Goal: Browse casually

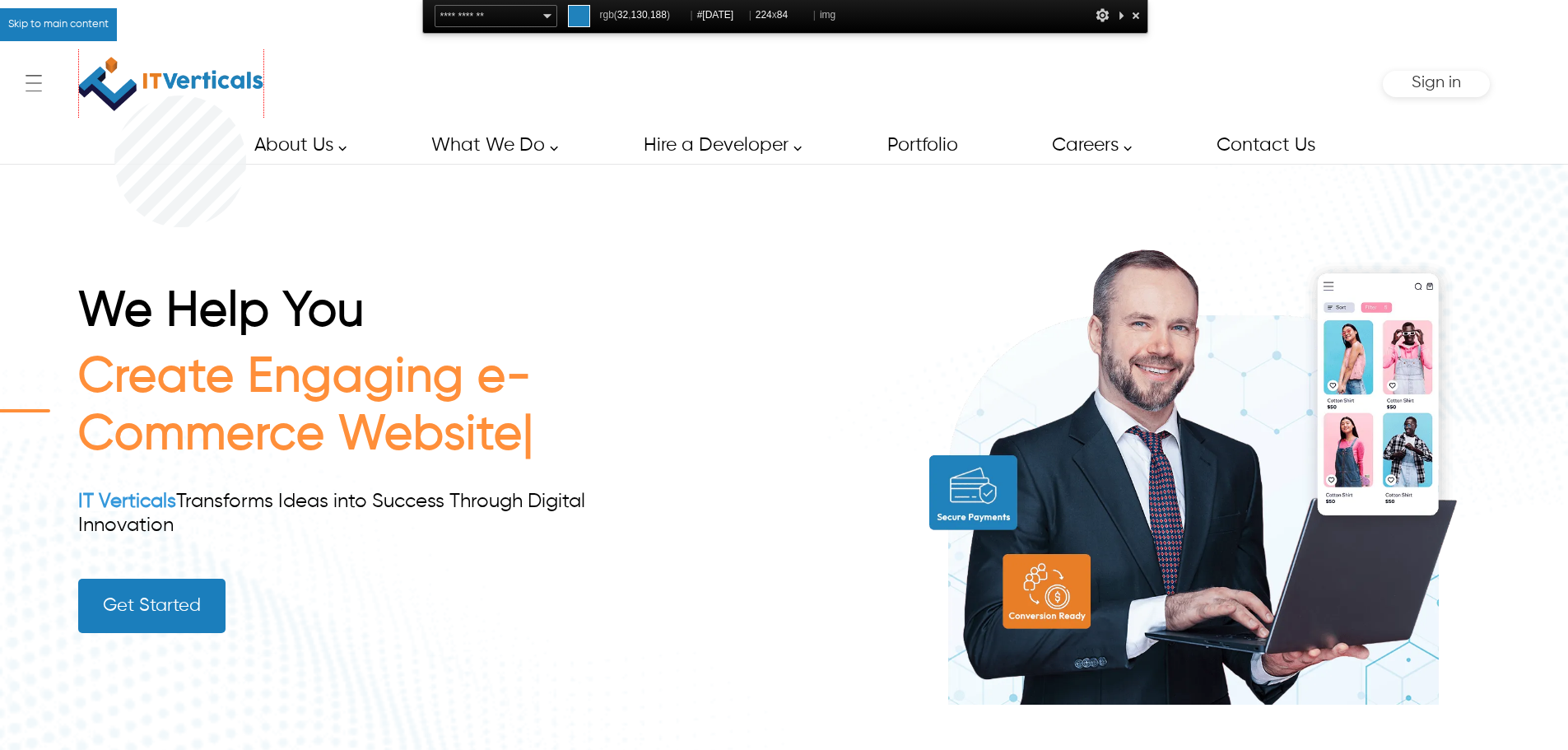
click at [114, 96] on img at bounding box center [170, 84] width 184 height 69
click at [111, 63] on img at bounding box center [170, 84] width 184 height 69
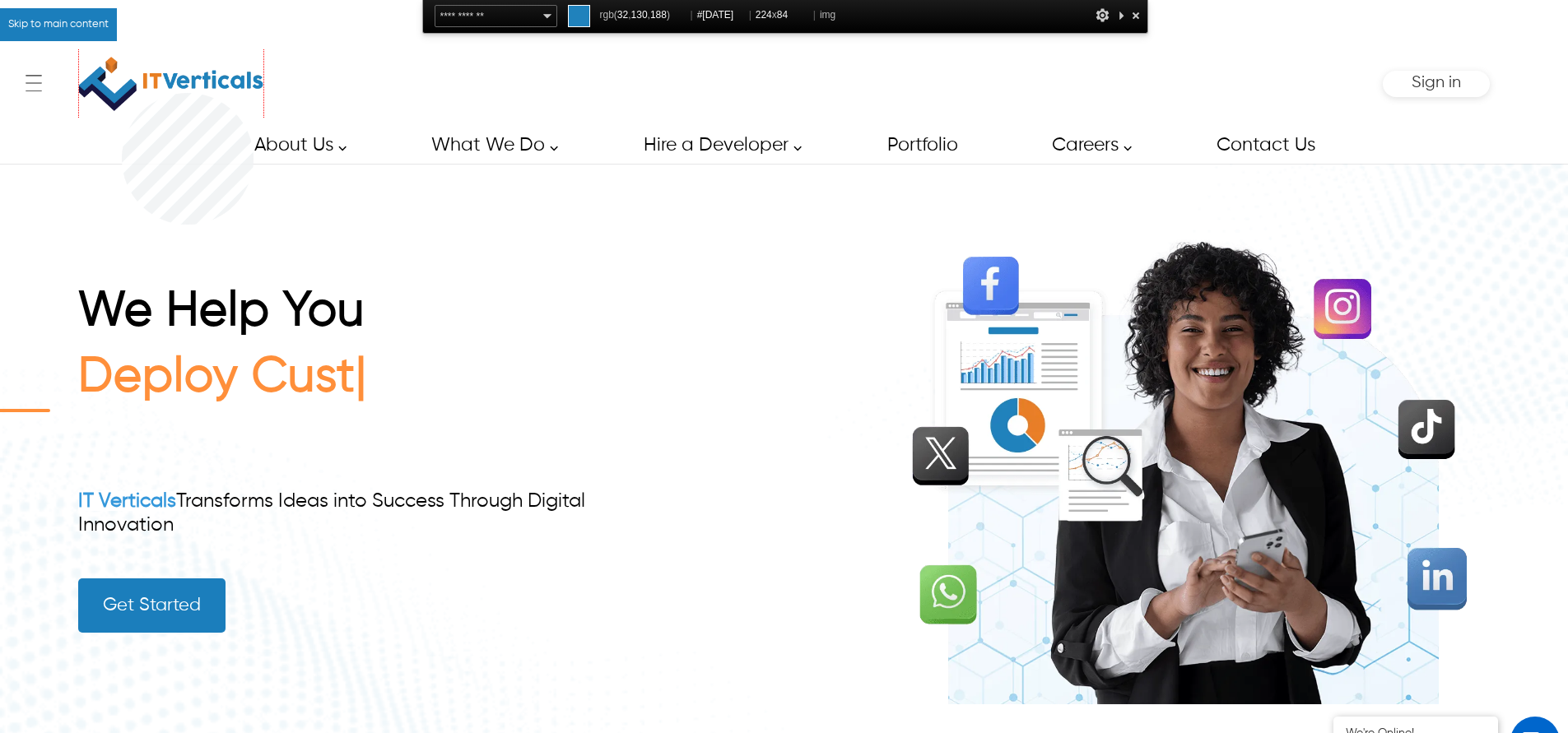
click at [122, 93] on img at bounding box center [170, 84] width 184 height 69
